Goal: Use online tool/utility: Utilize a website feature to perform a specific function

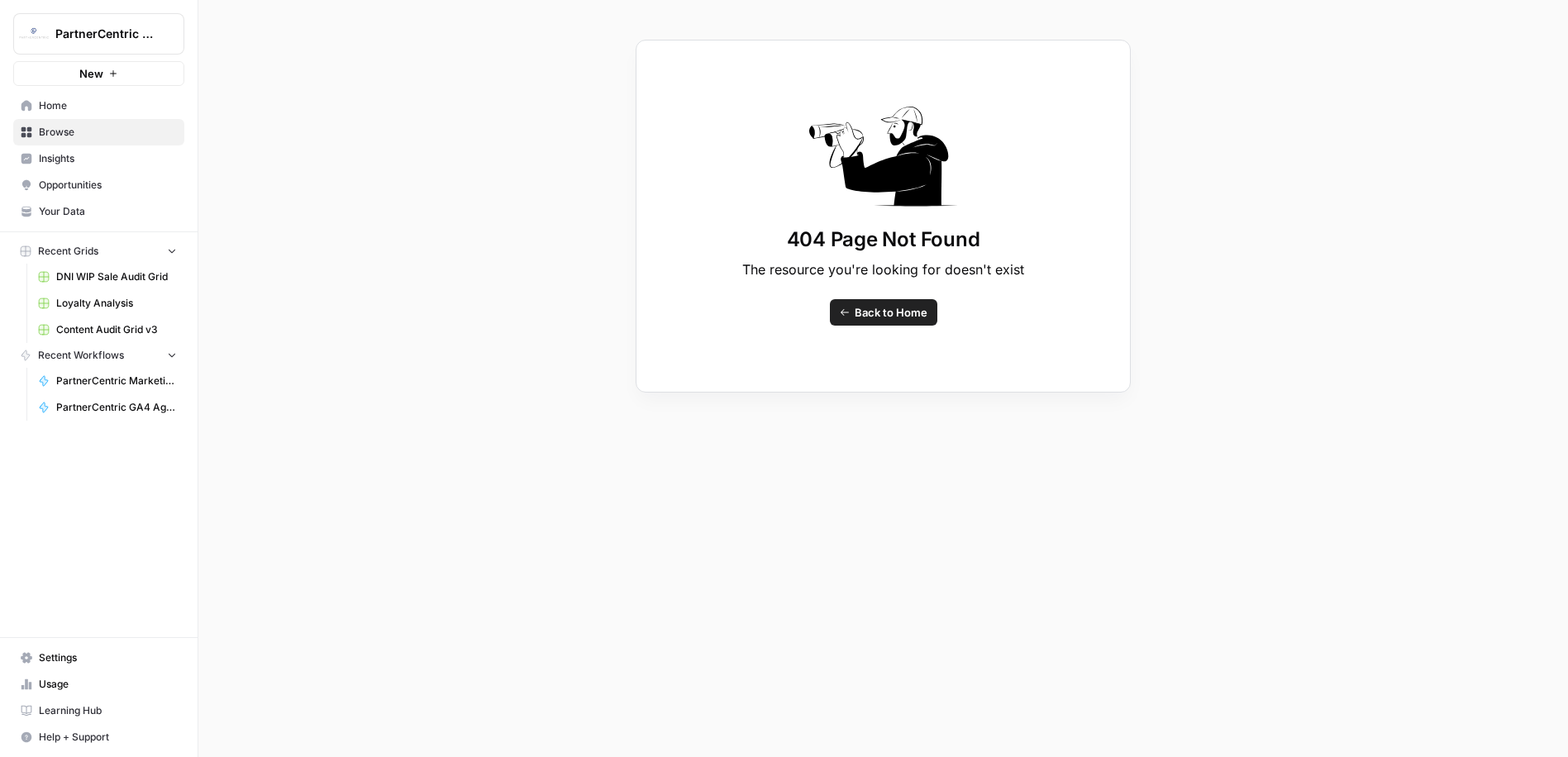
click at [111, 20] on button "PartnerCentric Sales Tools" at bounding box center [98, 34] width 171 height 41
click at [90, 144] on span "PartnerCentric" at bounding box center [159, 149] width 218 height 16
click at [42, 161] on span "Insights" at bounding box center [107, 158] width 138 height 14
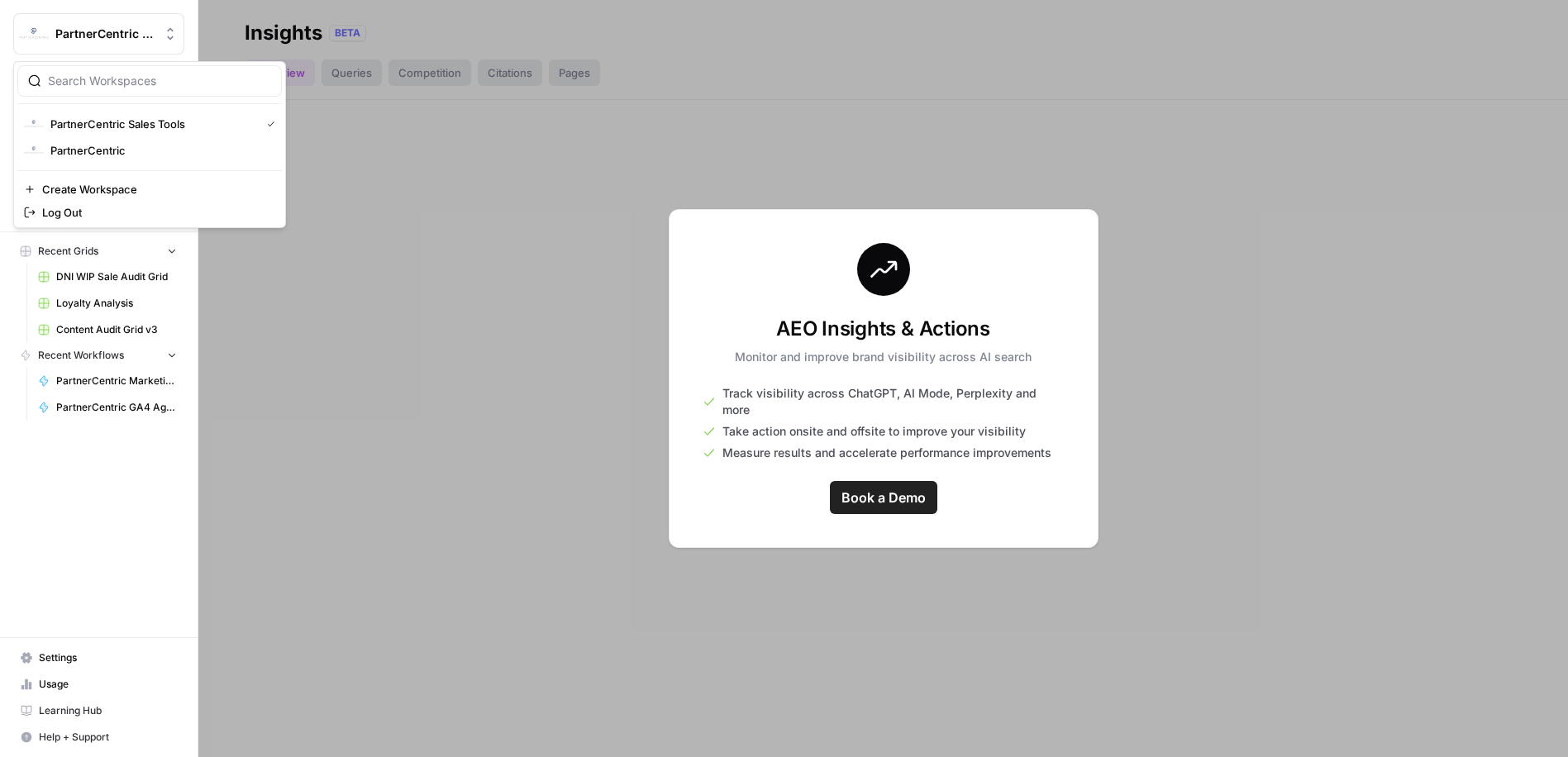
click at [138, 36] on span "PartnerCentric Sales Tools" at bounding box center [105, 34] width 100 height 16
click at [90, 213] on span "Log Out" at bounding box center [155, 212] width 227 height 16
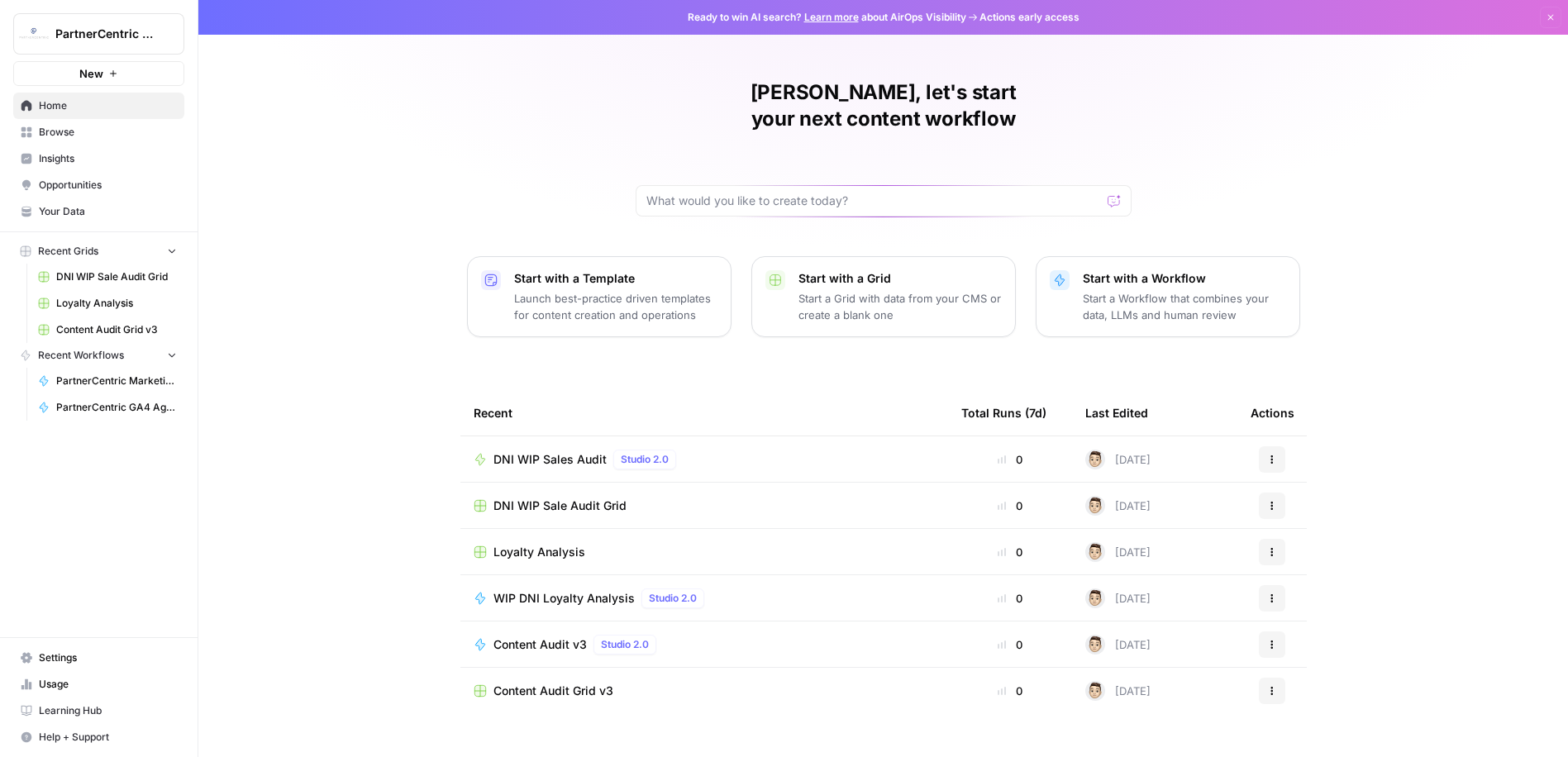
click at [138, 375] on span "PartnerCentric Marketing Report Agent" at bounding box center [116, 380] width 121 height 14
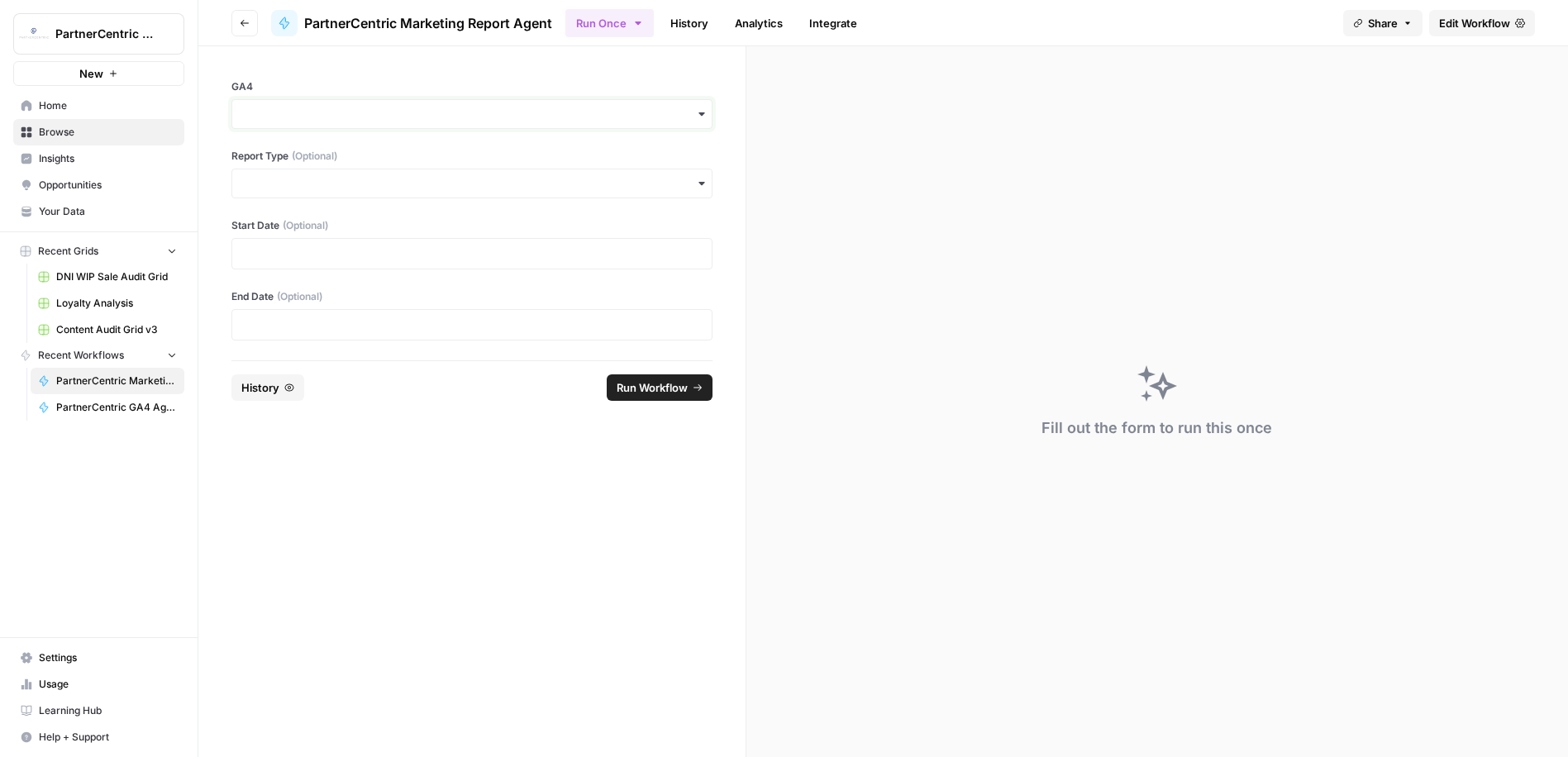
click at [424, 118] on input "GA4" at bounding box center [472, 114] width 459 height 16
click at [414, 114] on input "GA4" at bounding box center [472, 114] width 459 height 16
click at [347, 116] on input "GA4" at bounding box center [472, 114] width 459 height 16
click at [328, 149] on div "pernix-166012" at bounding box center [472, 158] width 480 height 32
click at [326, 183] on input "Report Type (Optional)" at bounding box center [472, 183] width 459 height 16
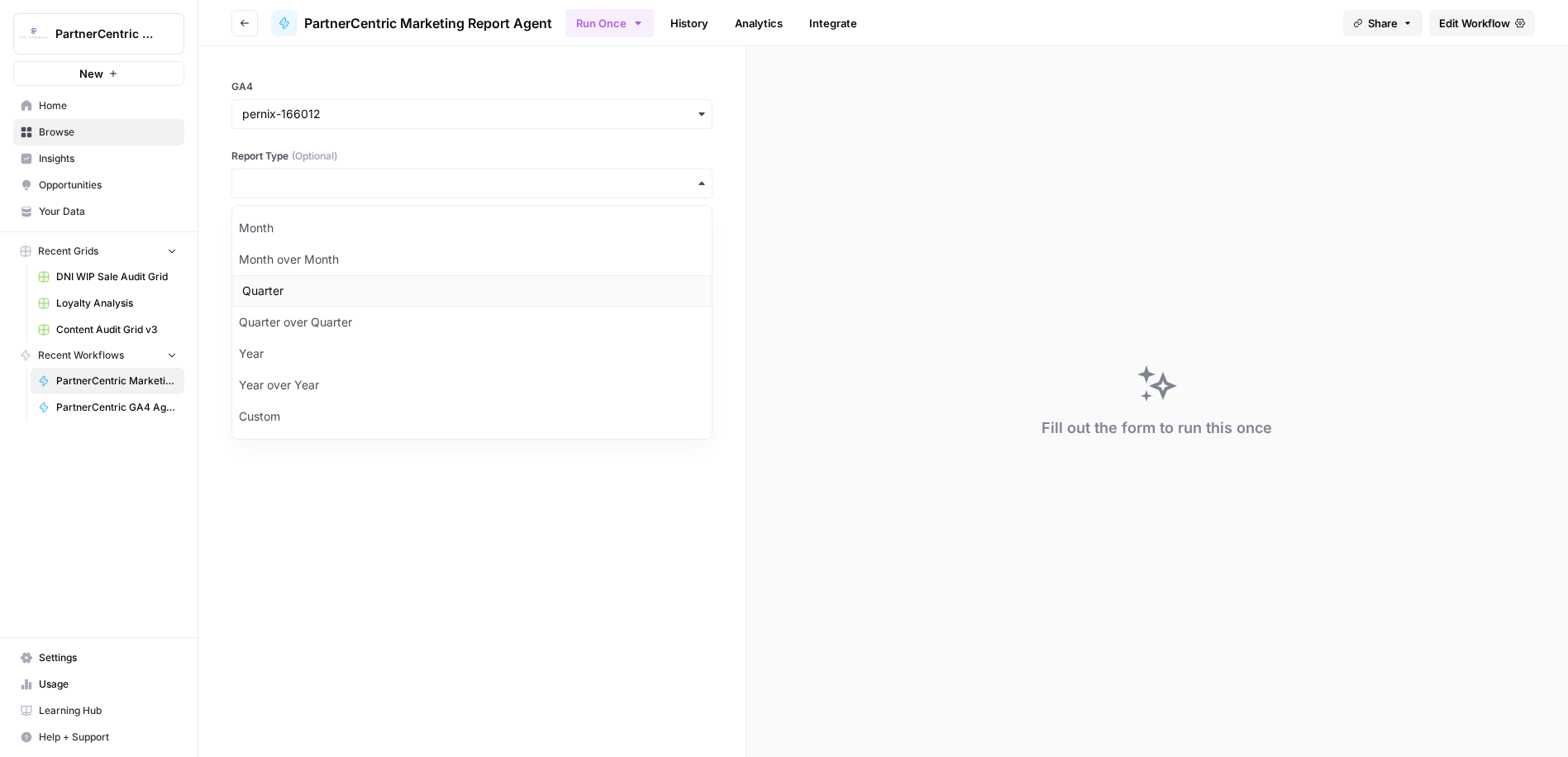
click at [303, 300] on div "Quarter" at bounding box center [472, 290] width 480 height 32
click at [303, 251] on p at bounding box center [472, 253] width 459 height 16
click at [648, 383] on span "Run Workflow" at bounding box center [652, 387] width 71 height 16
